Goal: Task Accomplishment & Management: Manage account settings

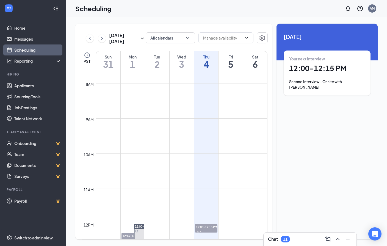
scroll to position [9, 0]
click at [235, 54] on div "Fri" at bounding box center [231, 56] width 24 height 5
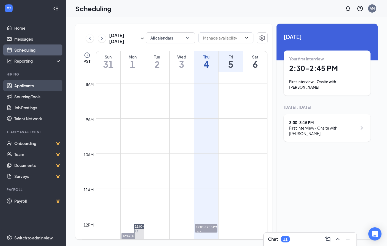
click at [23, 80] on link "Applicants" at bounding box center [37, 85] width 47 height 11
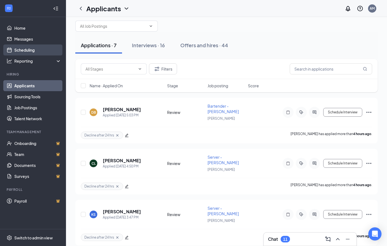
click at [26, 53] on link "Scheduling" at bounding box center [37, 50] width 47 height 11
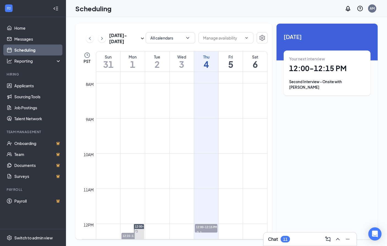
scroll to position [290, 0]
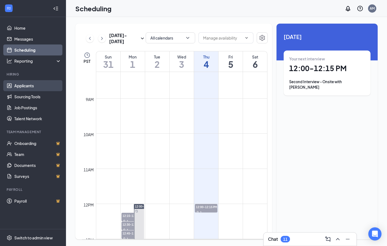
click at [24, 80] on link "Applicants" at bounding box center [37, 85] width 47 height 11
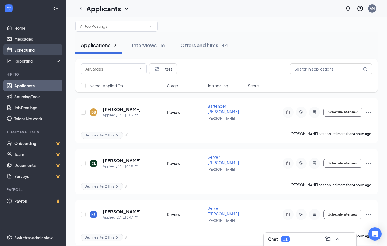
click at [21, 50] on link "Scheduling" at bounding box center [37, 50] width 47 height 11
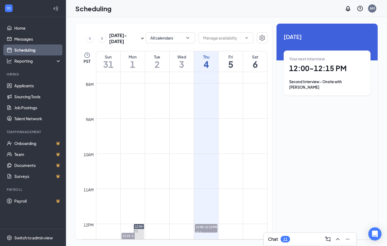
scroll to position [296, 0]
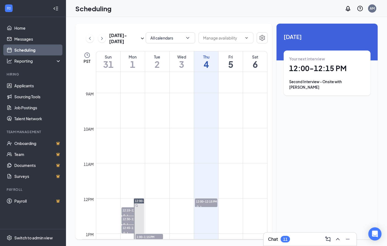
click at [236, 54] on div "Fri" at bounding box center [231, 56] width 24 height 5
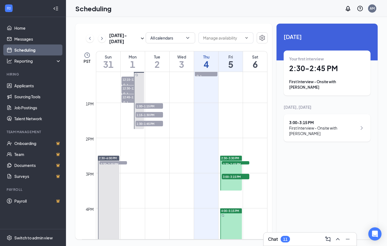
scroll to position [427, 0]
click at [231, 162] on div at bounding box center [231, 173] width 22 height 35
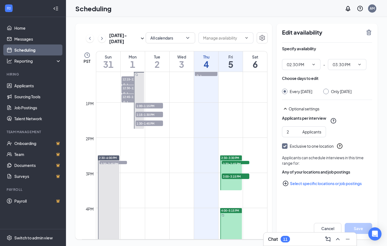
click at [371, 29] on icon "TrashOutline" at bounding box center [369, 32] width 7 height 7
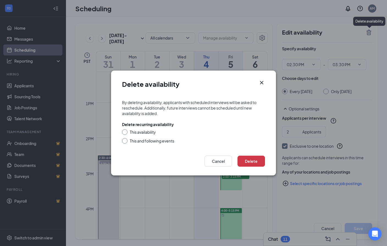
click at [144, 133] on div "This availability" at bounding box center [143, 131] width 26 height 5
click at [126, 133] on input "This availability" at bounding box center [124, 131] width 4 height 4
radio input "true"
click at [259, 165] on button "Delete" at bounding box center [251, 161] width 27 height 11
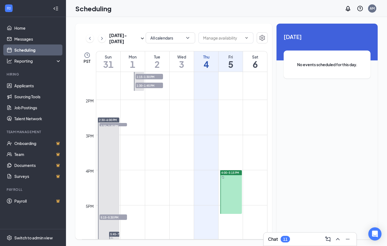
scroll to position [491, 0]
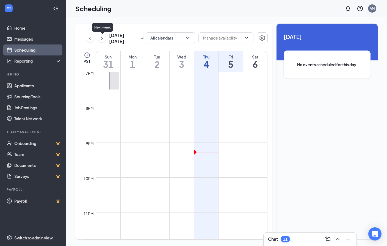
click at [104, 39] on icon "ChevronRight" at bounding box center [101, 38] width 5 height 7
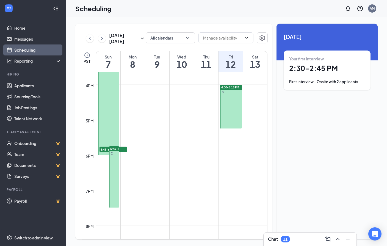
scroll to position [551, 0]
click at [116, 169] on div at bounding box center [114, 176] width 10 height 61
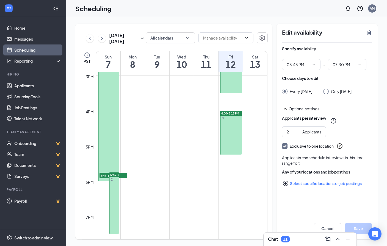
scroll to position [528, 0]
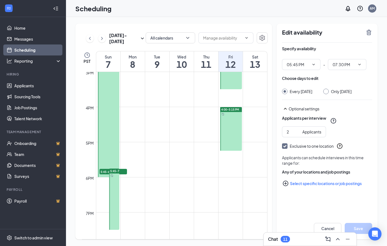
click at [114, 189] on div at bounding box center [114, 199] width 10 height 61
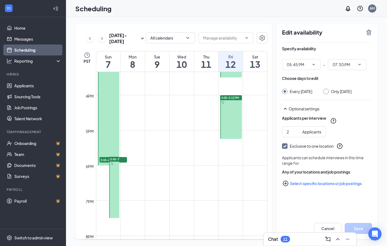
click at [112, 171] on div at bounding box center [114, 187] width 10 height 61
click at [370, 29] on icon "TrashOutline" at bounding box center [369, 32] width 7 height 7
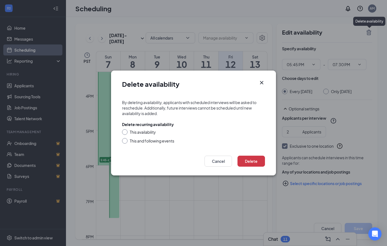
click at [156, 140] on div "This and following events" at bounding box center [152, 140] width 45 height 5
click at [126, 140] on input "This and following events" at bounding box center [124, 140] width 4 height 4
radio input "true"
click at [260, 163] on button "Delete" at bounding box center [251, 161] width 27 height 11
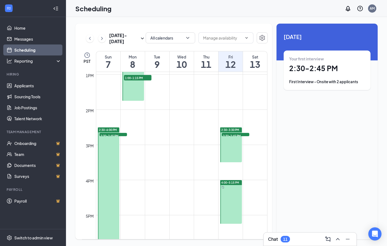
scroll to position [461, 0]
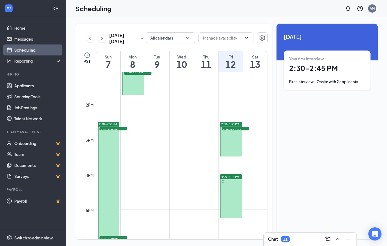
click at [235, 136] on div at bounding box center [231, 139] width 22 height 35
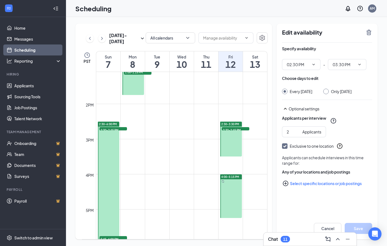
click at [367, 30] on div "Edit availability" at bounding box center [327, 35] width 90 height 13
click at [370, 29] on icon "TrashOutline" at bounding box center [369, 32] width 7 height 7
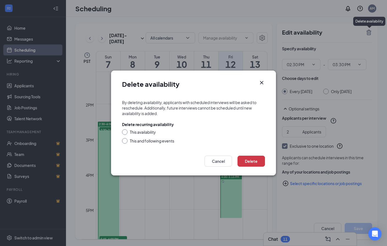
click at [148, 140] on div "This and following events" at bounding box center [152, 140] width 45 height 5
click at [126, 140] on input "This and following events" at bounding box center [124, 140] width 4 height 4
radio input "true"
click at [262, 160] on button "Delete" at bounding box center [251, 161] width 27 height 11
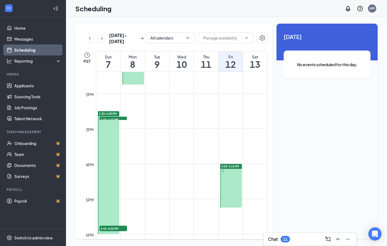
scroll to position [461, 0]
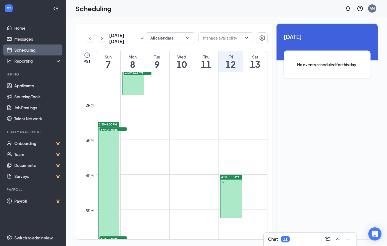
click at [230, 182] on div at bounding box center [231, 197] width 22 height 44
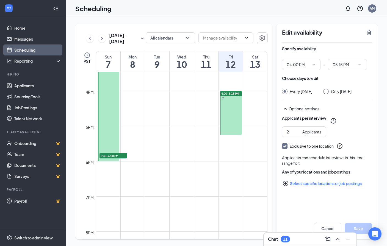
scroll to position [515, 0]
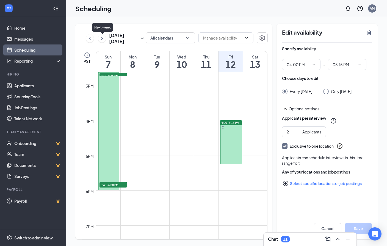
click at [103, 37] on icon "ChevronRight" at bounding box center [102, 38] width 2 height 3
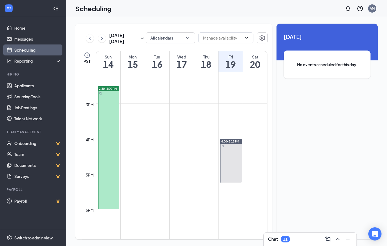
scroll to position [497, 0]
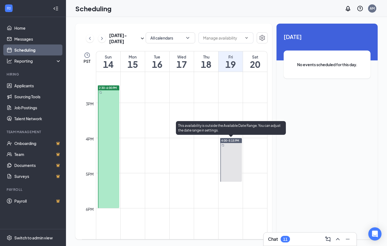
click at [229, 151] on div at bounding box center [231, 160] width 22 height 44
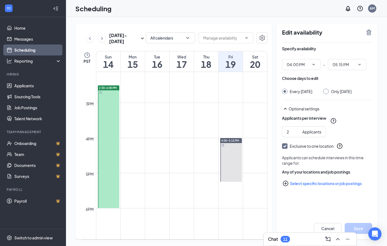
click at [367, 29] on icon "TrashOutline" at bounding box center [369, 32] width 7 height 7
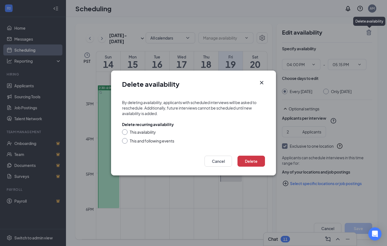
click at [142, 133] on div "This availability" at bounding box center [143, 131] width 26 height 5
click at [126, 133] on input "This availability" at bounding box center [124, 131] width 4 height 4
radio input "true"
drag, startPoint x: 142, startPoint y: 133, endPoint x: 249, endPoint y: 163, distance: 110.9
click at [249, 163] on div "Delete availability By deleting availability, applicants with scheduled intervi…" at bounding box center [193, 123] width 165 height 105
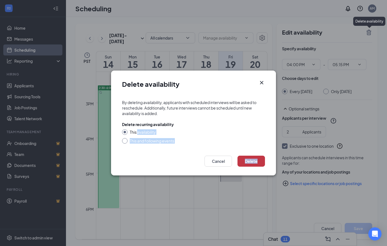
click at [249, 163] on button "Delete" at bounding box center [251, 161] width 27 height 11
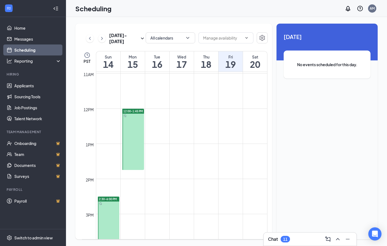
scroll to position [368, 0]
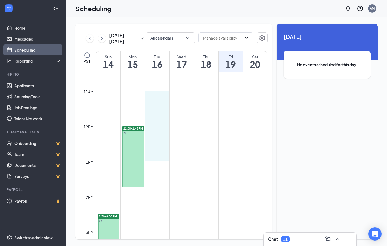
drag, startPoint x: 147, startPoint y: 83, endPoint x: 155, endPoint y: 147, distance: 63.7
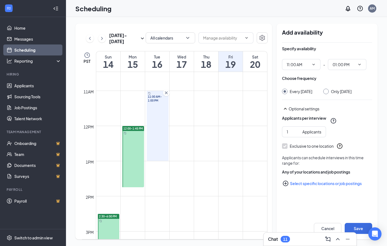
click at [327, 89] on input "Only Tuesday, Sep 16" at bounding box center [325, 91] width 4 height 4
radio input "true"
radio input "false"
click at [296, 122] on div "Applicants per interview" at bounding box center [327, 120] width 90 height 11
click at [293, 131] on input "1" at bounding box center [293, 132] width 13 height 6
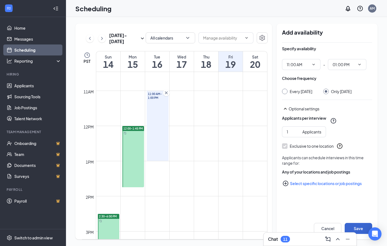
click at [363, 229] on button "Save" at bounding box center [358, 228] width 27 height 11
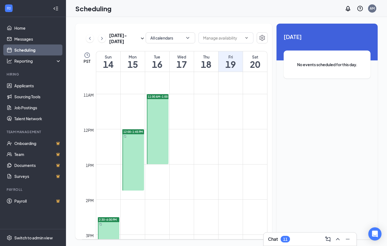
scroll to position [369, 0]
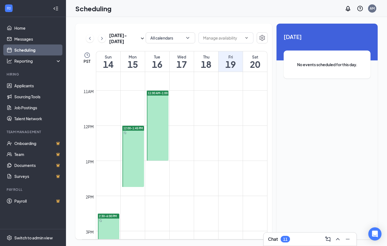
click at [102, 34] on button at bounding box center [102, 38] width 8 height 8
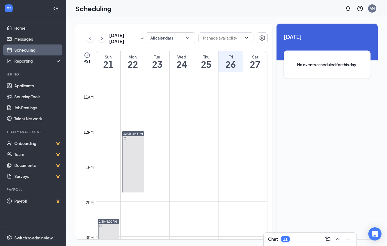
scroll to position [316, 0]
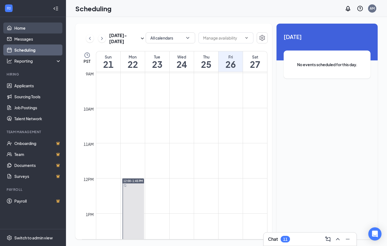
click at [26, 23] on link "Home" at bounding box center [37, 28] width 47 height 11
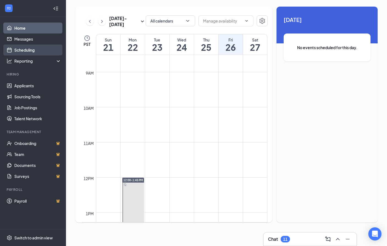
click at [31, 45] on link "Scheduling" at bounding box center [37, 50] width 47 height 11
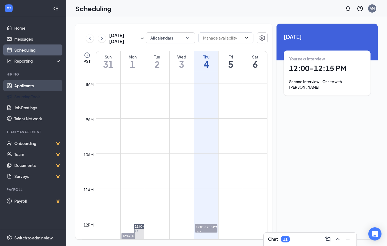
click at [37, 80] on link "Applicants" at bounding box center [37, 85] width 47 height 11
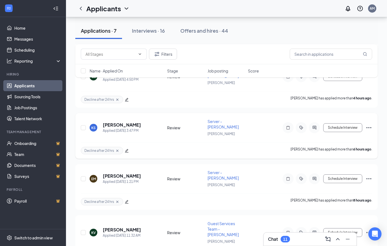
scroll to position [218, 0]
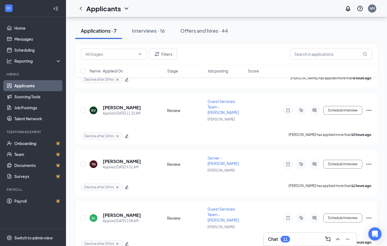
click at [375, 218] on div "SL Shaquille Leon Applied Today 2:08 AM Review Guest Services Team - JOEY South…" at bounding box center [226, 226] width 302 height 51
click at [368, 215] on icon "Ellipses" at bounding box center [369, 218] width 7 height 7
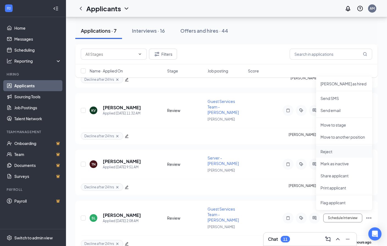
click at [332, 153] on p "Reject" at bounding box center [344, 151] width 47 height 5
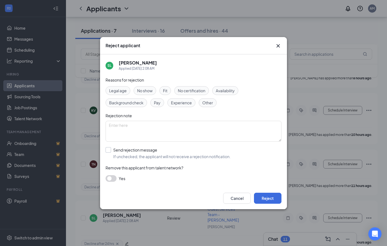
click at [108, 153] on input "Send rejection message If unchecked, the applicant will not receive a rejection…" at bounding box center [168, 153] width 125 height 12
checkbox input "true"
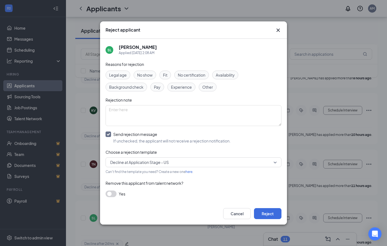
click at [282, 217] on div "Cancel Reject" at bounding box center [193, 214] width 187 height 22
click at [273, 218] on button "Reject" at bounding box center [267, 213] width 27 height 11
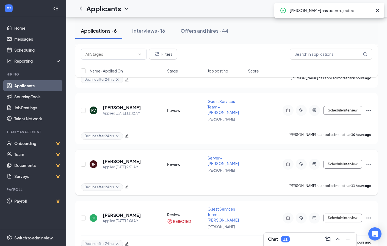
click at [370, 162] on icon "Ellipses" at bounding box center [369, 164] width 7 height 7
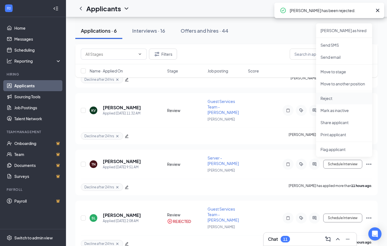
click at [336, 100] on p "Reject" at bounding box center [344, 98] width 47 height 5
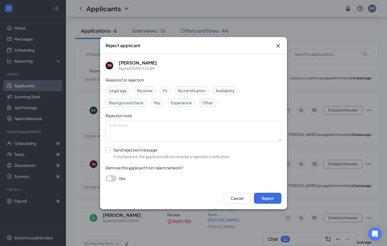
click at [107, 158] on label "Send rejection message If unchecked, the applicant will not receive a rejection…" at bounding box center [168, 153] width 125 height 12
click at [107, 158] on input "Send rejection message If unchecked, the applicant will not receive a rejection…" at bounding box center [168, 153] width 125 height 12
checkbox input "true"
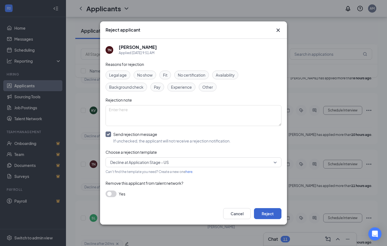
click at [275, 217] on button "Reject" at bounding box center [267, 213] width 27 height 11
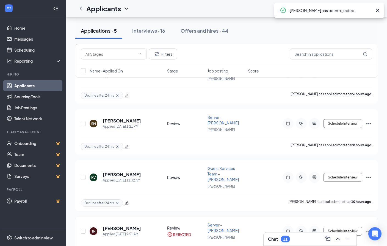
scroll to position [162, 0]
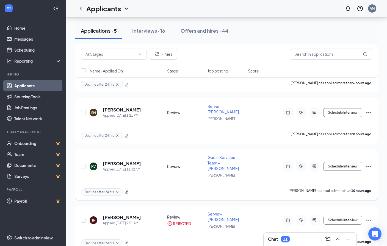
click at [212, 158] on span "Guest Services Team - [PERSON_NAME]" at bounding box center [223, 163] width 31 height 16
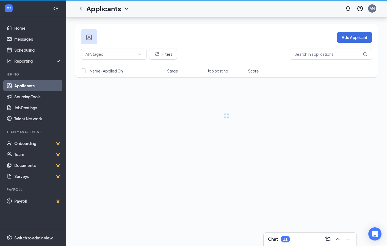
scroll to position [7, 0]
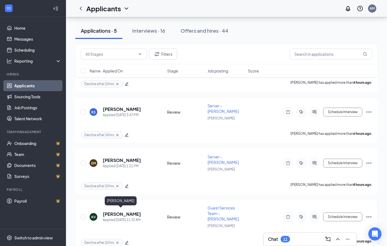
click at [128, 211] on h5 "[PERSON_NAME]" at bounding box center [122, 214] width 38 height 6
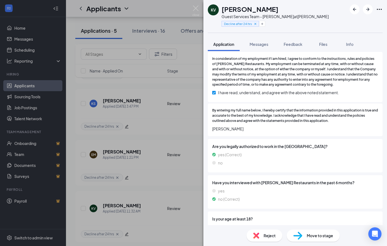
scroll to position [1292, 0]
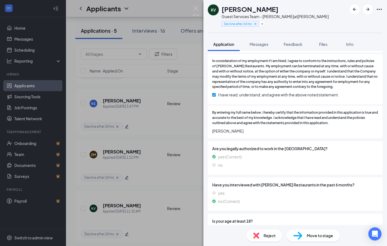
click at [175, 175] on div "KV Kayla Velasco Guest Services Team - JOEY Southcenter at JOEY Southcenter Dec…" at bounding box center [193, 123] width 387 height 246
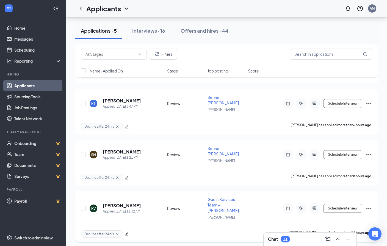
click at [370, 205] on icon "Ellipses" at bounding box center [369, 208] width 7 height 7
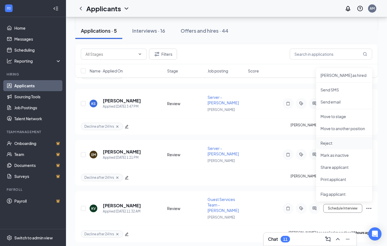
click at [333, 145] on p "Reject" at bounding box center [344, 142] width 47 height 5
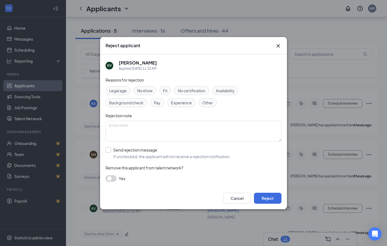
click at [106, 151] on input "Send rejection message If unchecked, the applicant will not receive a rejection…" at bounding box center [168, 153] width 125 height 12
checkbox input "true"
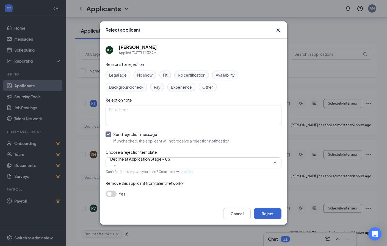
click at [272, 214] on button "Reject" at bounding box center [267, 213] width 27 height 11
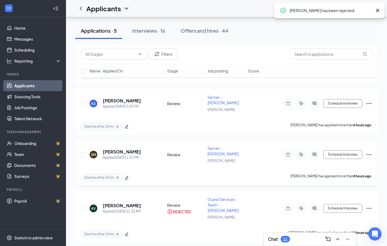
click at [228, 149] on div "Server - [PERSON_NAME]" at bounding box center [226, 151] width 37 height 11
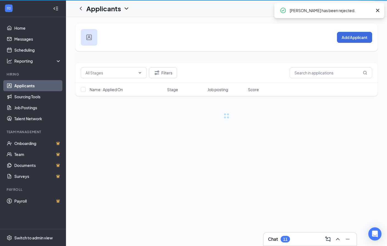
scroll to position [9, 0]
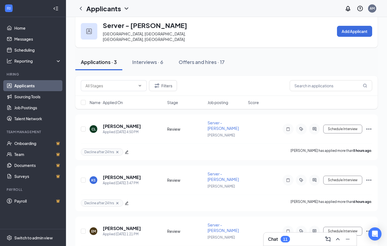
click at [97, 59] on div "Applications · 3" at bounding box center [99, 62] width 36 height 7
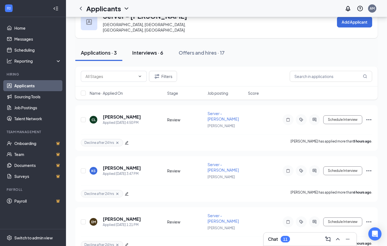
click at [150, 49] on div "Interviews · 6" at bounding box center [147, 52] width 31 height 7
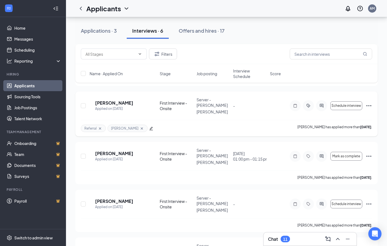
scroll to position [85, 0]
click at [123, 100] on h5 "Dayra Lopez" at bounding box center [114, 103] width 38 height 6
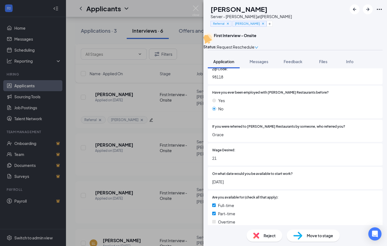
scroll to position [182, 0]
click at [186, 155] on div "DL Dayra Lopez Server - JOEY Southcenter at JOEY Southcenter Referral Grace Cep…" at bounding box center [193, 123] width 387 height 246
